Goal: Task Accomplishment & Management: Use online tool/utility

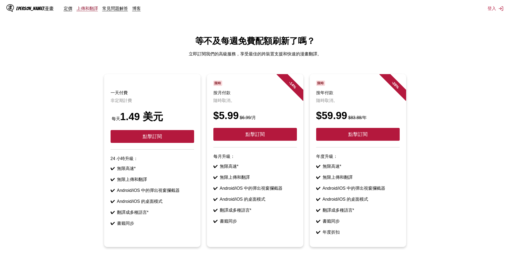
click at [77, 7] on font "上傳和翻譯" at bounding box center [87, 8] width 21 height 5
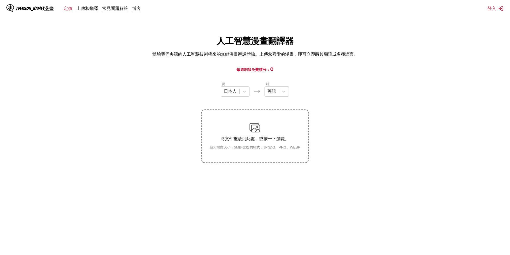
click at [64, 10] on font "定價" at bounding box center [68, 8] width 9 height 5
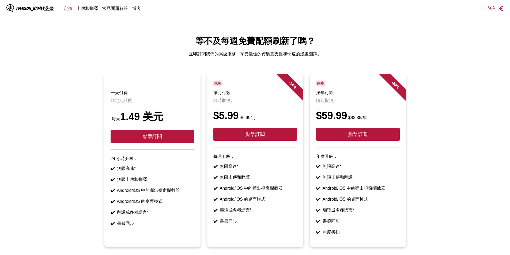
click at [64, 8] on font "定價" at bounding box center [68, 8] width 9 height 5
click at [77, 9] on font "上傳和翻譯" at bounding box center [87, 8] width 21 height 5
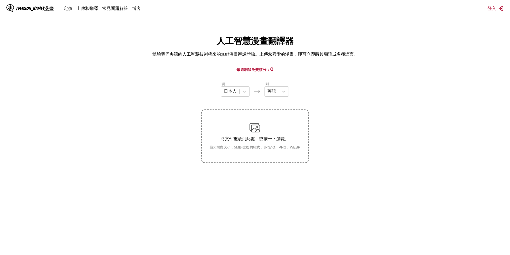
click at [249, 132] on div "將文件拖放到此處，或按一下瀏覽。 最大檔案大小：5MB • 支援的格式：JP(E)G、PNG、WEBP" at bounding box center [254, 136] width 99 height 28
click at [0, 0] on input "將文件拖放到此處，或按一下瀏覽。 最大檔案大小：5MB • 支援的格式：JP(E)G、PNG、WEBP" at bounding box center [0, 0] width 0 height 0
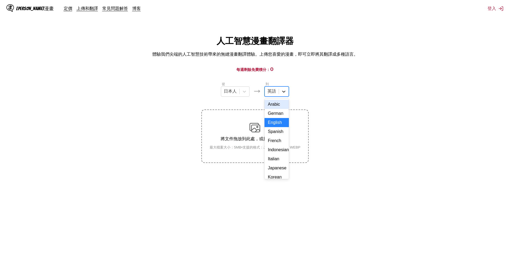
click at [283, 90] on icon at bounding box center [283, 91] width 5 height 5
click at [276, 174] on font "中國人" at bounding box center [274, 173] width 13 height 5
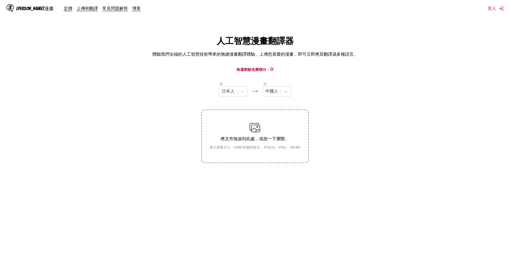
click at [256, 128] on img at bounding box center [255, 127] width 11 height 11
click at [0, 0] on input "將文件拖放到此處，或按一下瀏覽。 最大檔案大小：5MB • 支援的格式：JP(E)G、PNG、WEBP" at bounding box center [0, 0] width 0 height 0
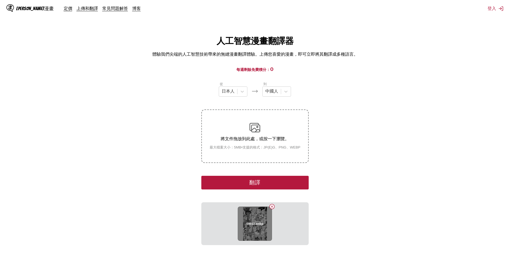
click at [259, 236] on div "00012.webp" at bounding box center [255, 224] width 34 height 34
click at [250, 186] on button "翻譯" at bounding box center [254, 183] width 107 height 14
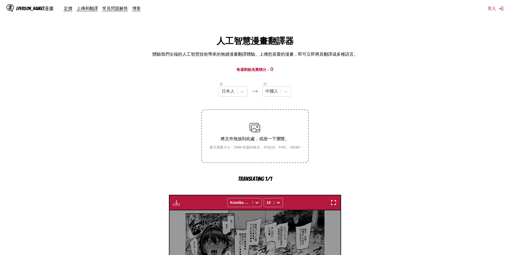
scroll to position [153, 0]
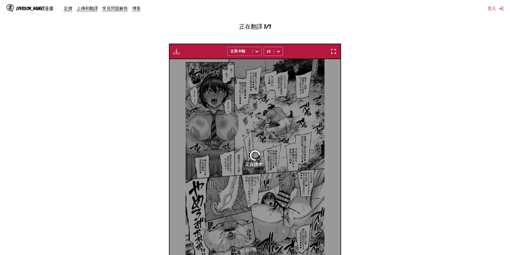
click at [257, 53] on icon at bounding box center [256, 51] width 5 height 5
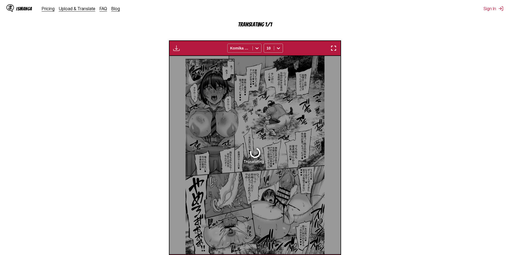
click at [258, 48] on icon at bounding box center [256, 48] width 5 height 5
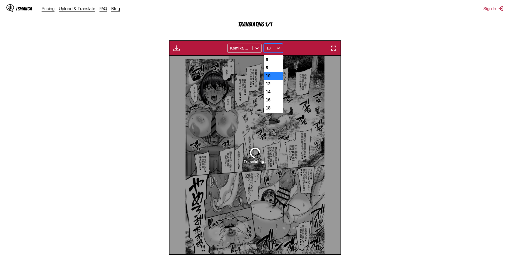
click at [278, 48] on icon at bounding box center [278, 48] width 5 height 5
click at [277, 51] on icon at bounding box center [278, 48] width 5 height 5
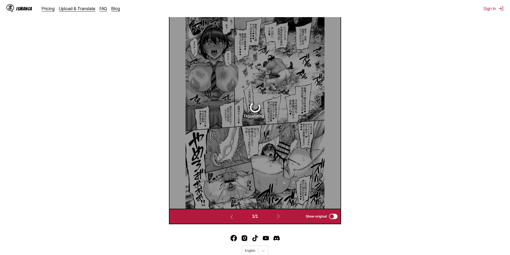
scroll to position [224, 0]
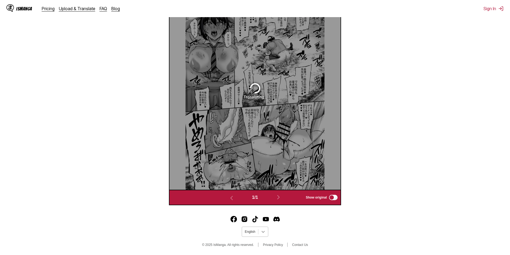
click at [260, 232] on div at bounding box center [263, 232] width 10 height 10
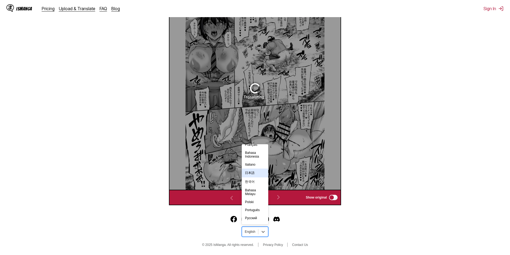
scroll to position [94, 0]
click at [255, 218] on div "中文(正體)" at bounding box center [255, 219] width 26 height 9
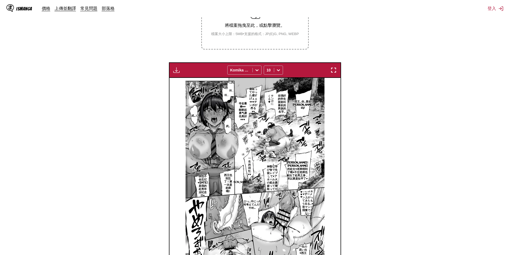
scroll to position [200, 0]
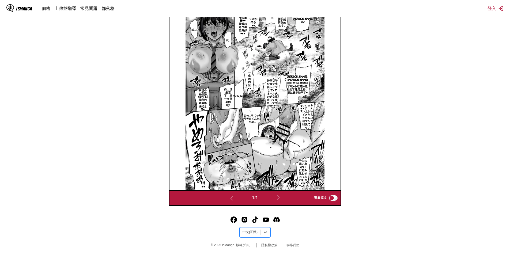
click at [252, 119] on p "ひっ…中にっ⁉何考えてんだ‼やめ…" at bounding box center [252, 119] width 20 height 12
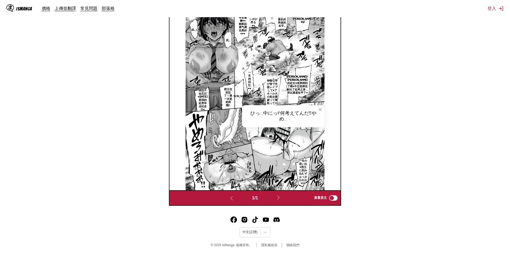
click at [276, 116] on div "ひっ…中にっ⁉何考えてんだ‼やめ…" at bounding box center [283, 116] width 83 height 22
click at [282, 113] on div "ひっ…中にっ⁉何考えてんだ‼やめ…" at bounding box center [283, 116] width 83 height 22
click at [282, 118] on div "ひっ…中にっ⁉何考えてんだ‼やめ…" at bounding box center [283, 116] width 83 height 22
click at [299, 110] on div "ひっ…中にっ⁉何考えてんだ‼やめ…" at bounding box center [283, 116] width 83 height 22
click at [276, 115] on div "ひっ…中にっ⁉何考えてんだ‼やめ…" at bounding box center [283, 116] width 83 height 22
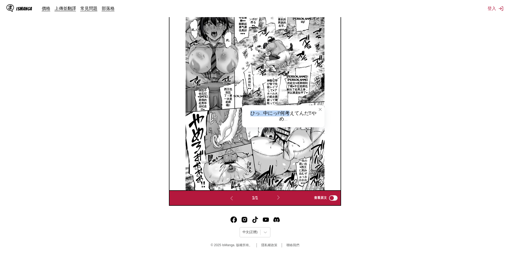
drag, startPoint x: 252, startPoint y: 111, endPoint x: 292, endPoint y: 111, distance: 40.2
click at [292, 111] on div "ひっ…中にっ⁉何考えてんだ‼やめ…" at bounding box center [283, 116] width 83 height 22
click at [301, 115] on div "ひっ…中にっ⁉何考えてんだ‼やめ…" at bounding box center [283, 116] width 83 height 22
click at [319, 109] on icon "close-tooltip" at bounding box center [320, 110] width 4 height 4
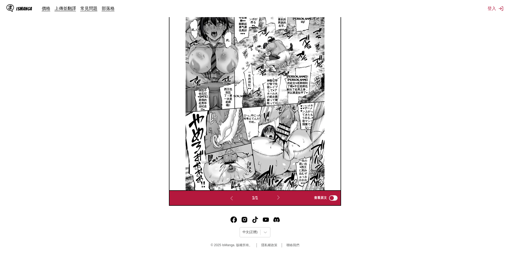
click at [257, 115] on p "ひっ…中にっ⁉何考えてんだ‼やめ…" at bounding box center [252, 119] width 20 height 12
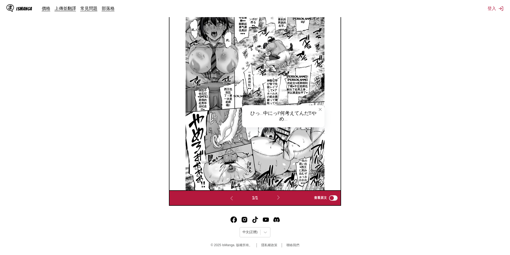
click at [321, 108] on icon "close-tooltip" at bounding box center [320, 109] width 3 height 3
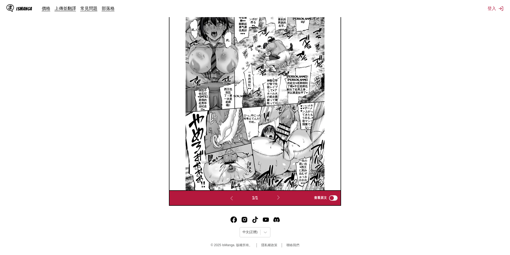
scroll to position [57, 0]
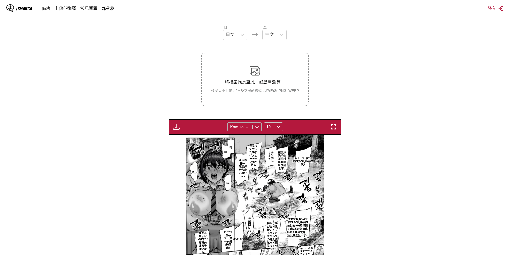
click at [252, 126] on div "Komika Axis" at bounding box center [240, 127] width 25 height 8
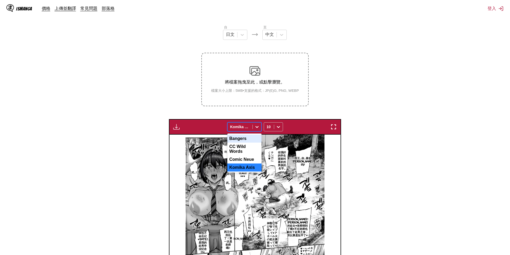
click at [242, 140] on div "Bangers" at bounding box center [244, 139] width 34 height 8
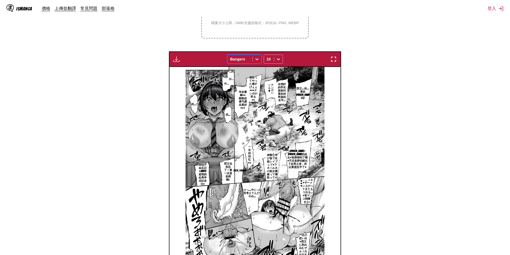
scroll to position [164, 0]
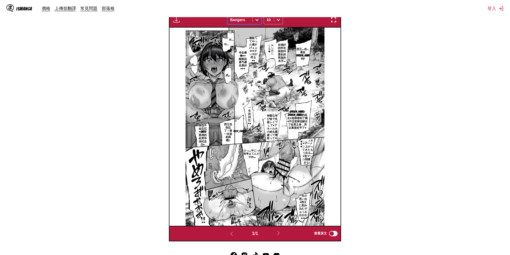
click at [246, 18] on div at bounding box center [240, 19] width 20 height 5
click at [246, 40] on div "CC Wild Words" at bounding box center [244, 42] width 34 height 13
click at [249, 20] on div at bounding box center [240, 19] width 20 height 5
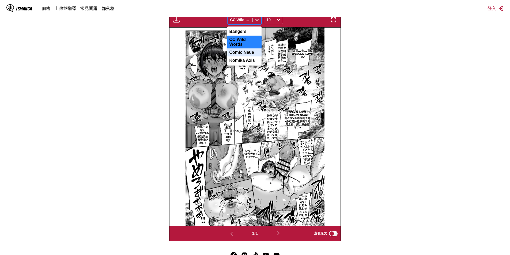
click at [243, 50] on div "Comic Neue" at bounding box center [244, 52] width 34 height 8
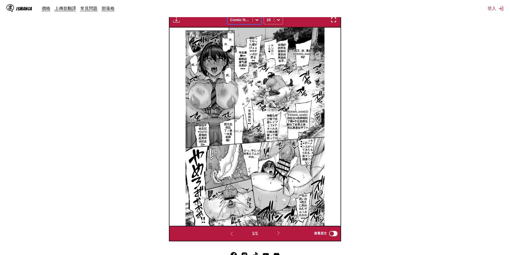
click at [249, 19] on div at bounding box center [240, 19] width 20 height 5
click at [248, 58] on div "Komika Axis" at bounding box center [244, 61] width 34 height 8
click at [307, 154] on p "うおぉぉ♥ザーメン上がってきたもう出る…♥初マンコ我慢できない" at bounding box center [308, 152] width 14 height 28
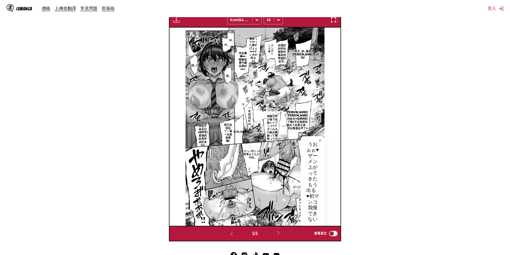
click at [321, 139] on icon "close-tooltip" at bounding box center [320, 141] width 4 height 4
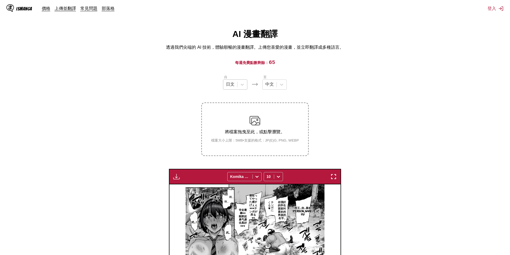
scroll to position [0, 0]
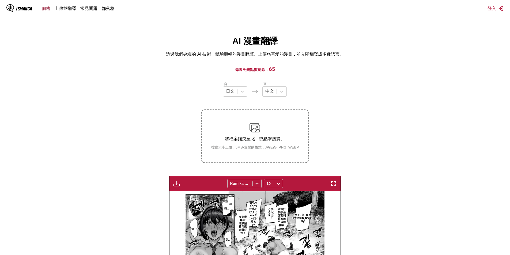
click at [46, 10] on link "價格" at bounding box center [46, 8] width 9 height 5
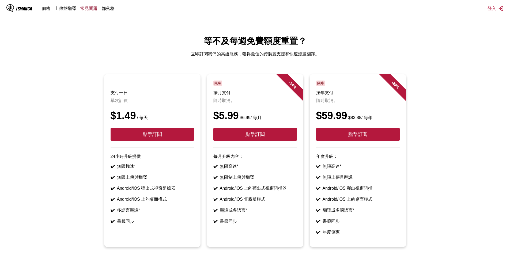
click at [87, 9] on link "常見問題" at bounding box center [88, 8] width 17 height 5
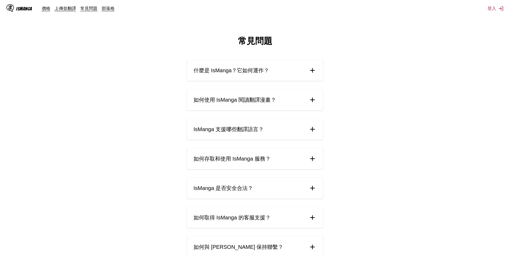
click at [276, 102] on span "如何使用 IsManga 閱讀翻譯漫畫？" at bounding box center [235, 99] width 83 height 7
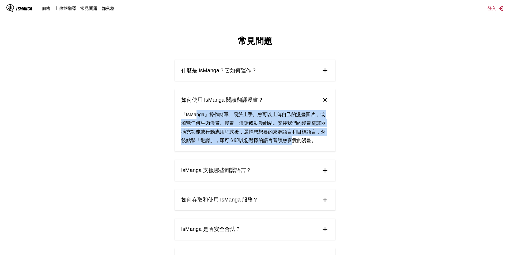
drag, startPoint x: 202, startPoint y: 113, endPoint x: 291, endPoint y: 140, distance: 93.0
click at [291, 140] on div "「IsManga」操作簡單、易於上手。您可以上傳自己的漫畫圖片，或瀏覽任何生肉漫畫、漫畫、漫話或動漫網站。安裝我們的漫畫翻譯器擴充功能或行動應用程式後，選擇您…" at bounding box center [255, 130] width 161 height 41
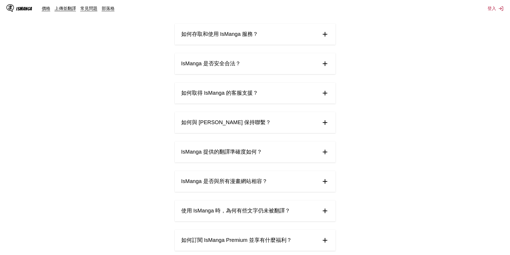
scroll to position [179, 0]
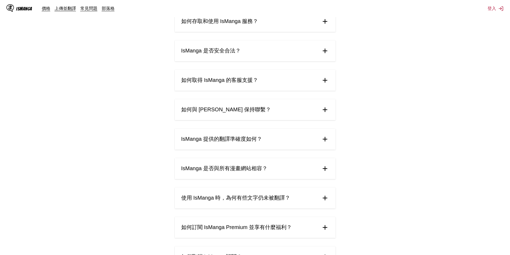
click at [273, 142] on summary "IsManga 提供的翻譯準確度如何？" at bounding box center [255, 139] width 161 height 21
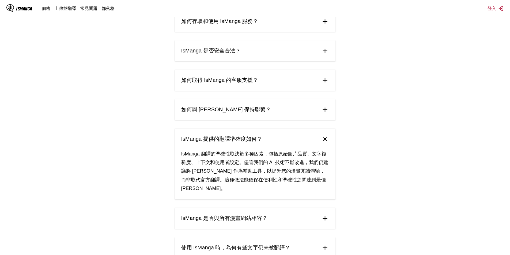
click at [277, 145] on summary "IsManga 提供的翻譯準確度如何？" at bounding box center [255, 139] width 161 height 21
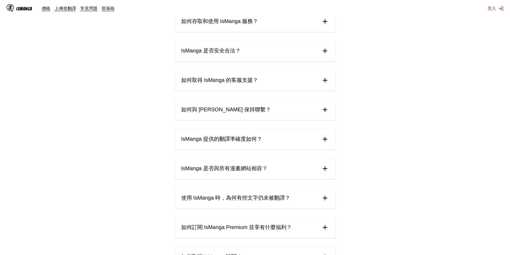
click at [284, 200] on span "使用 IsManga 時，為何有些文字仍未被翻譯？" at bounding box center [235, 197] width 109 height 7
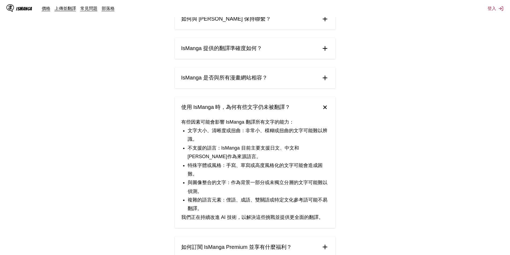
scroll to position [286, 0]
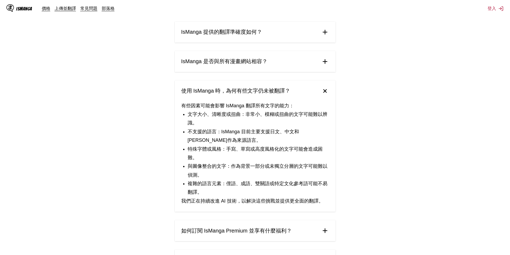
click at [280, 229] on span "如何訂閱 IsManga Premium 並享有什麼福利？" at bounding box center [236, 230] width 111 height 7
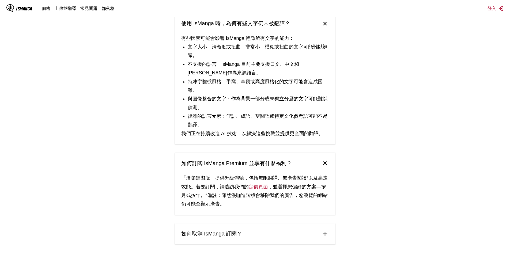
scroll to position [357, 0]
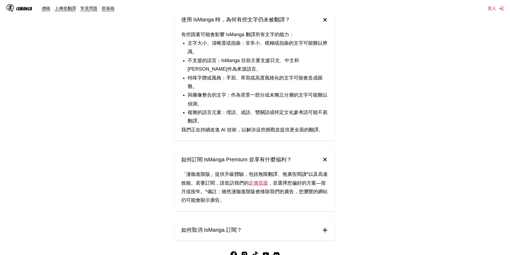
click at [292, 160] on summary "如何訂閱 IsManga Premium 並享有什麼福利？" at bounding box center [255, 159] width 161 height 21
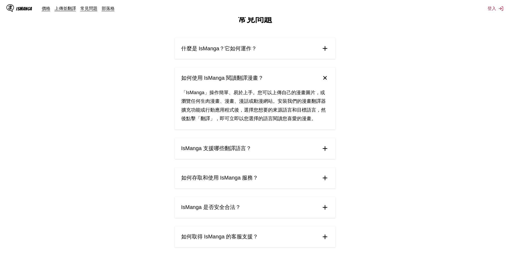
scroll to position [0, 0]
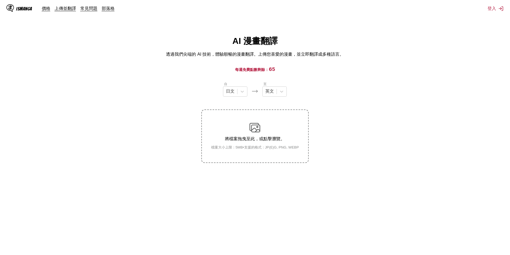
drag, startPoint x: 421, startPoint y: 22, endPoint x: 414, endPoint y: 24, distance: 7.3
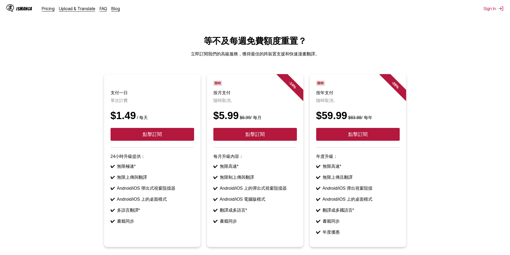
drag, startPoint x: 188, startPoint y: 41, endPoint x: 185, endPoint y: 46, distance: 6.0
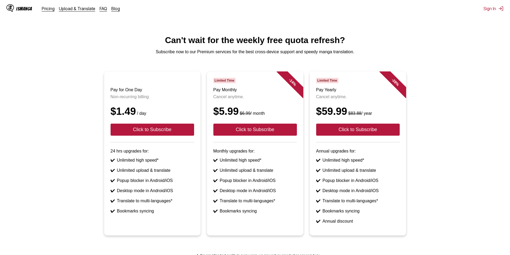
drag, startPoint x: 233, startPoint y: 35, endPoint x: 231, endPoint y: 39, distance: 4.9
drag, startPoint x: 477, startPoint y: 29, endPoint x: 455, endPoint y: 32, distance: 21.9
